Goal: Task Accomplishment & Management: Complete application form

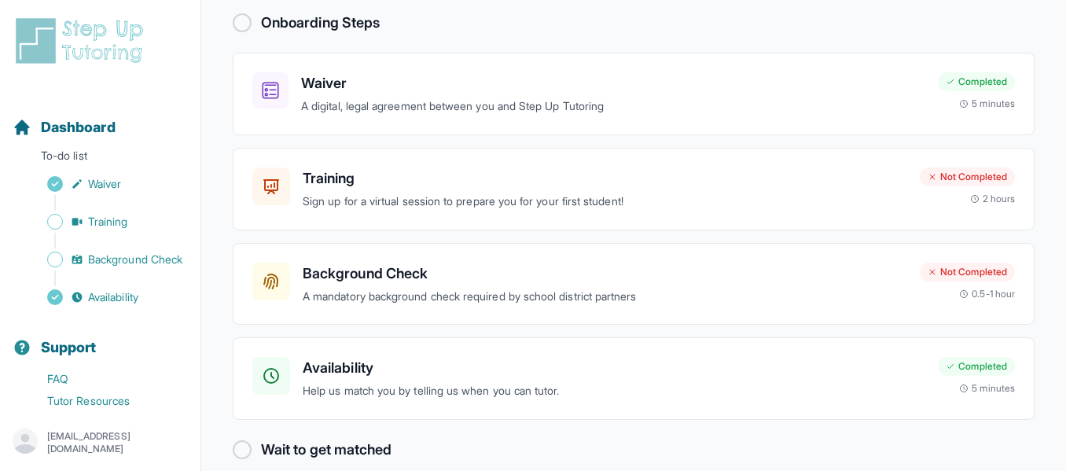
scroll to position [103, 0]
click at [432, 242] on div "Background Check A mandatory background check required by school district partn…" at bounding box center [634, 282] width 802 height 83
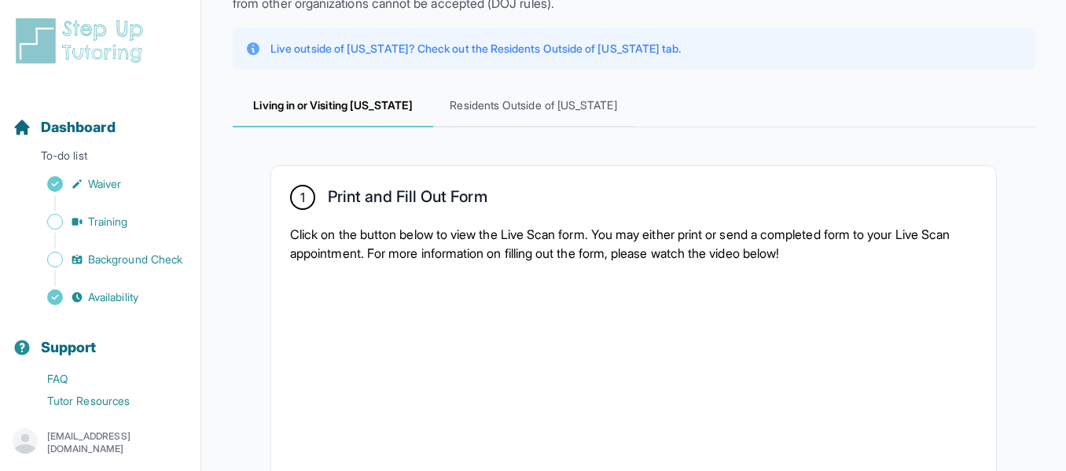
scroll to position [155, 0]
click at [118, 222] on span "Training" at bounding box center [108, 222] width 40 height 16
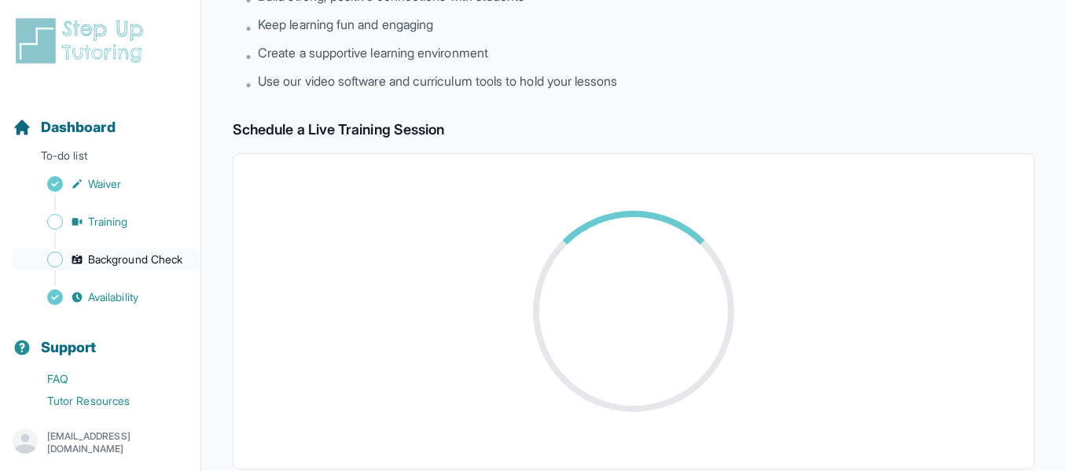
click at [105, 267] on span "Background Check" at bounding box center [135, 260] width 94 height 16
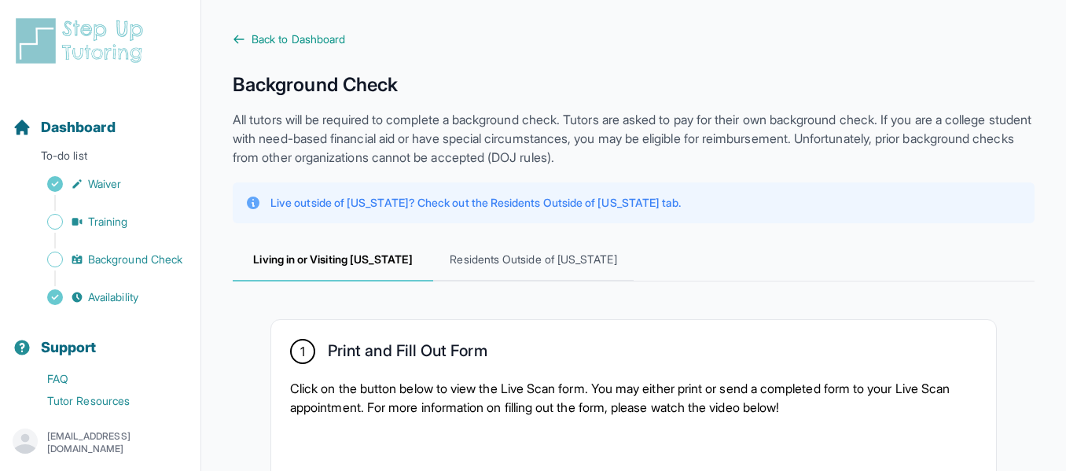
click at [76, 286] on div "Sidebar" at bounding box center [104, 278] width 182 height 16
click at [76, 303] on icon "Sidebar" at bounding box center [77, 297] width 13 height 13
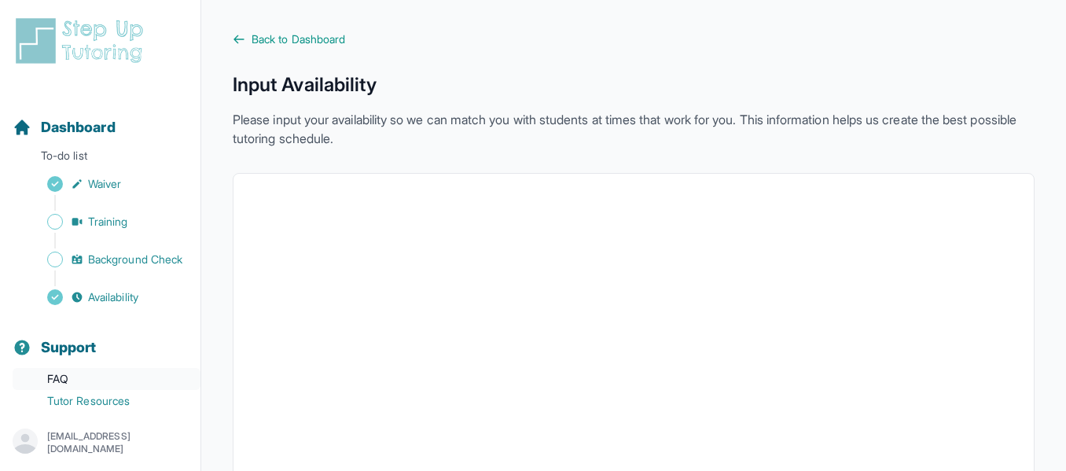
click at [94, 390] on link "FAQ" at bounding box center [107, 379] width 188 height 22
click at [125, 262] on span "Background Check" at bounding box center [135, 260] width 94 height 16
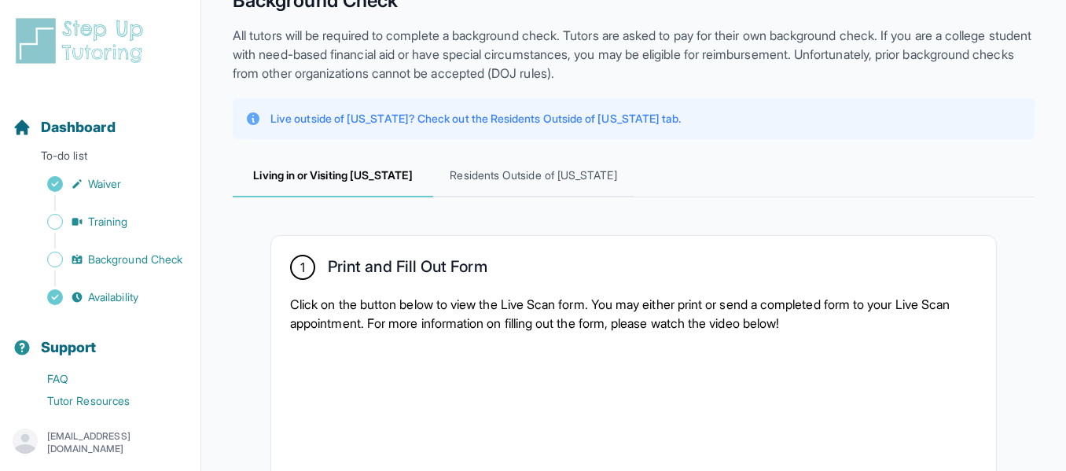
scroll to position [8, 0]
